Goal: Find specific page/section: Find specific page/section

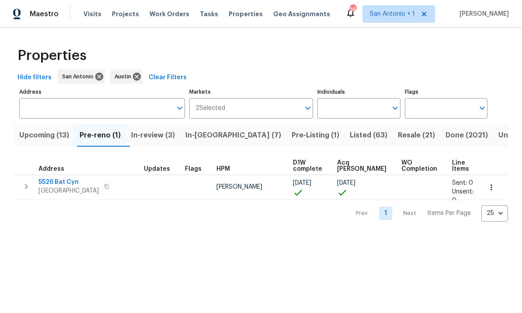
click at [292, 138] on span "Pre-Listing (1)" at bounding box center [316, 135] width 48 height 12
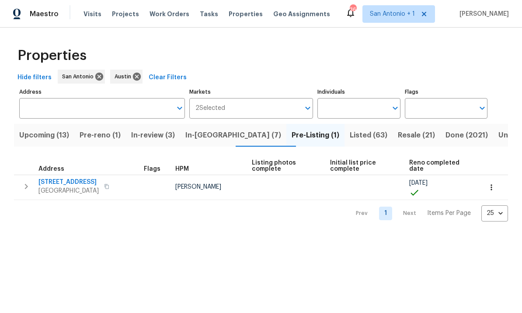
click at [350, 134] on span "Listed (63)" at bounding box center [369, 135] width 38 height 12
